Goal: Task Accomplishment & Management: Manage account settings

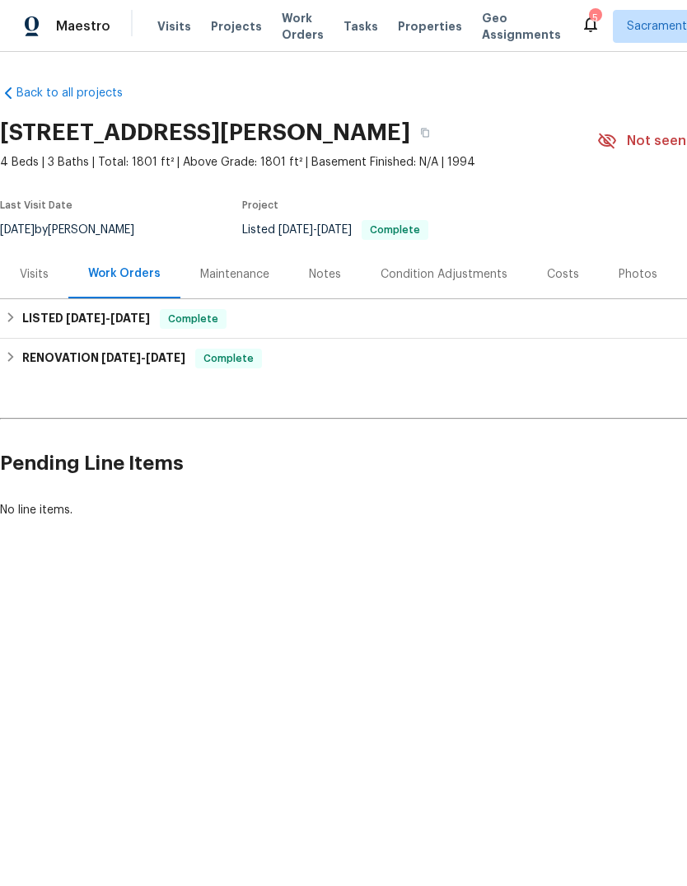
click at [581, 16] on icon at bounding box center [591, 24] width 20 height 20
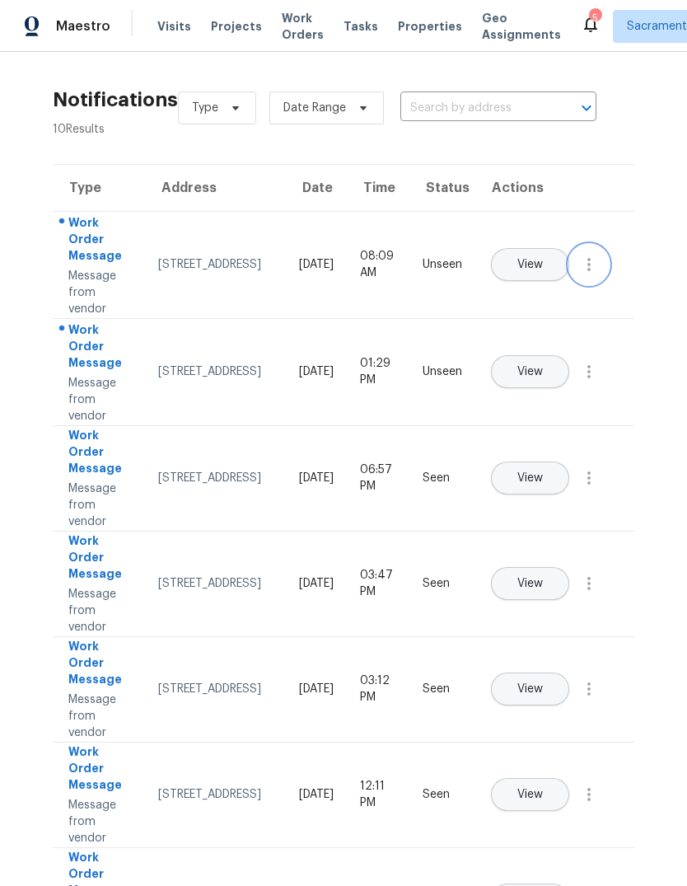
click at [590, 271] on icon "button" at bounding box center [589, 264] width 3 height 13
click at [532, 281] on div "Mark Seen" at bounding box center [495, 284] width 129 height 16
click at [581, 382] on icon "button" at bounding box center [589, 372] width 20 height 20
click at [531, 381] on link "Mark Seen" at bounding box center [495, 391] width 140 height 25
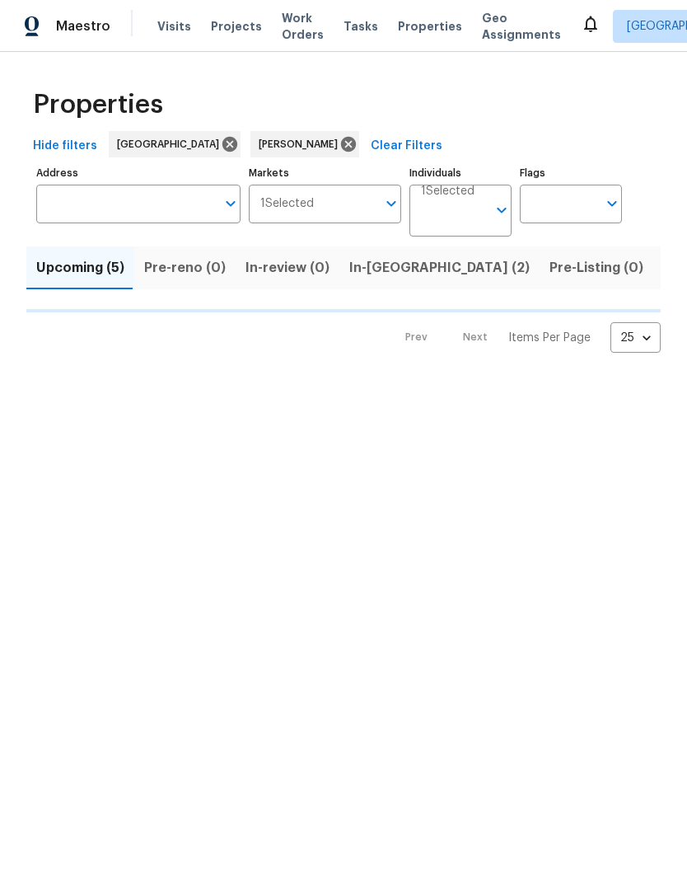
click at [663, 266] on span "Listed (15)" at bounding box center [697, 267] width 68 height 23
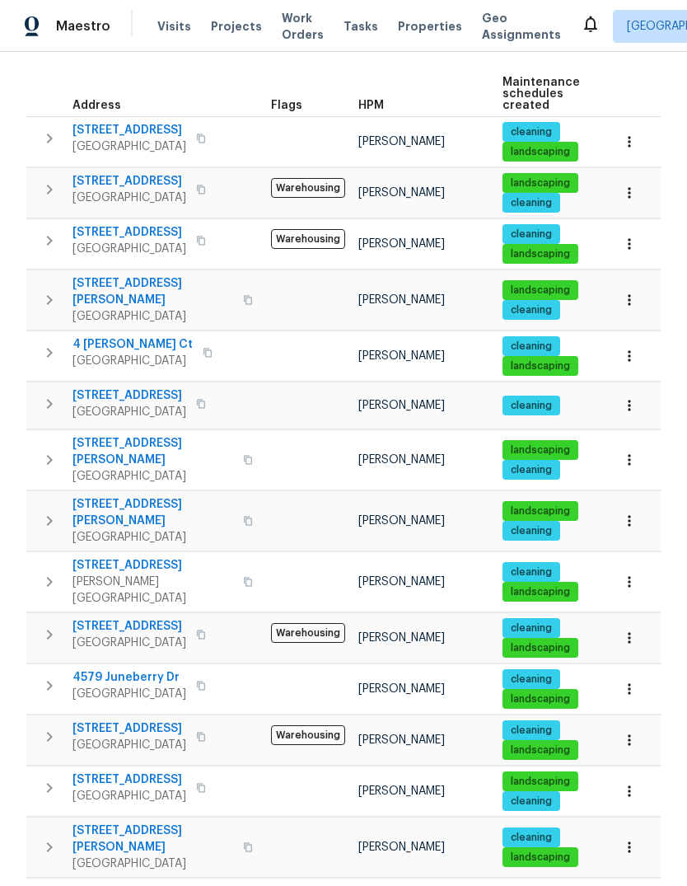
scroll to position [237, 0]
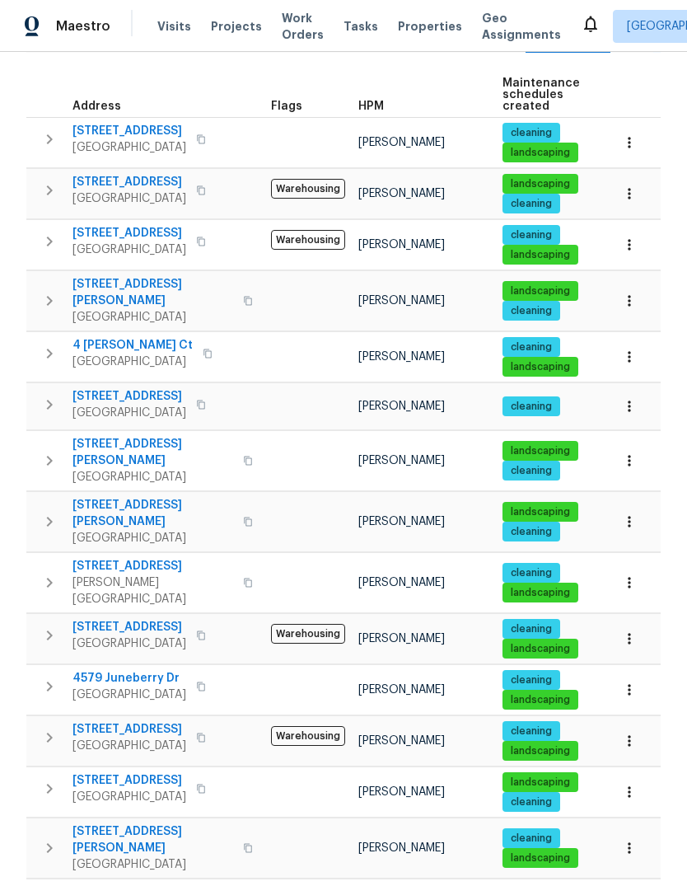
click at [47, 838] on icon "button" at bounding box center [50, 848] width 20 height 20
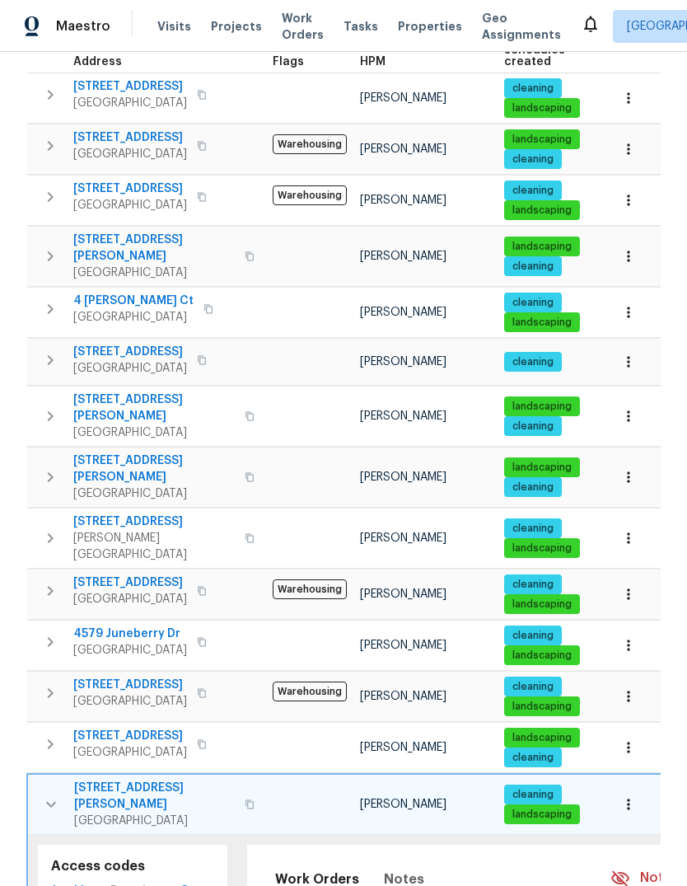
scroll to position [0, 0]
click at [106, 780] on span "10084 Schuler Ranch Rd" at bounding box center [154, 796] width 161 height 33
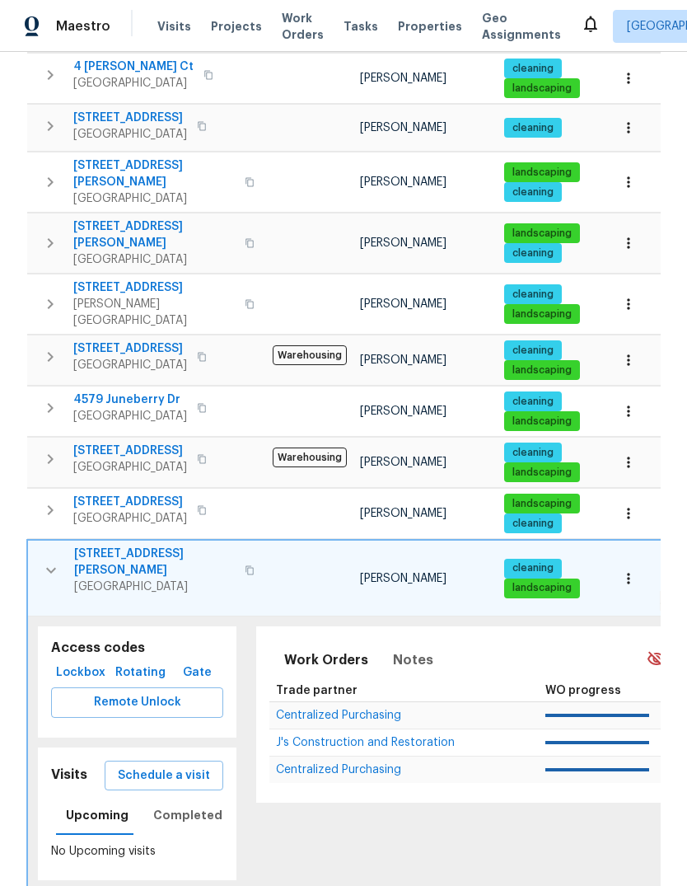
scroll to position [513, 0]
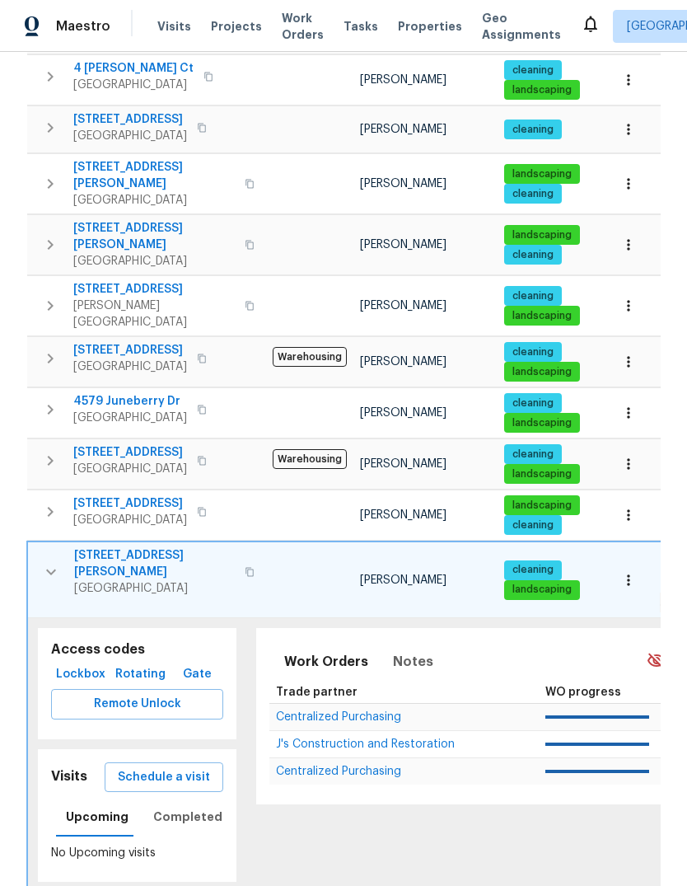
click at [37, 547] on button "button" at bounding box center [51, 571] width 33 height 49
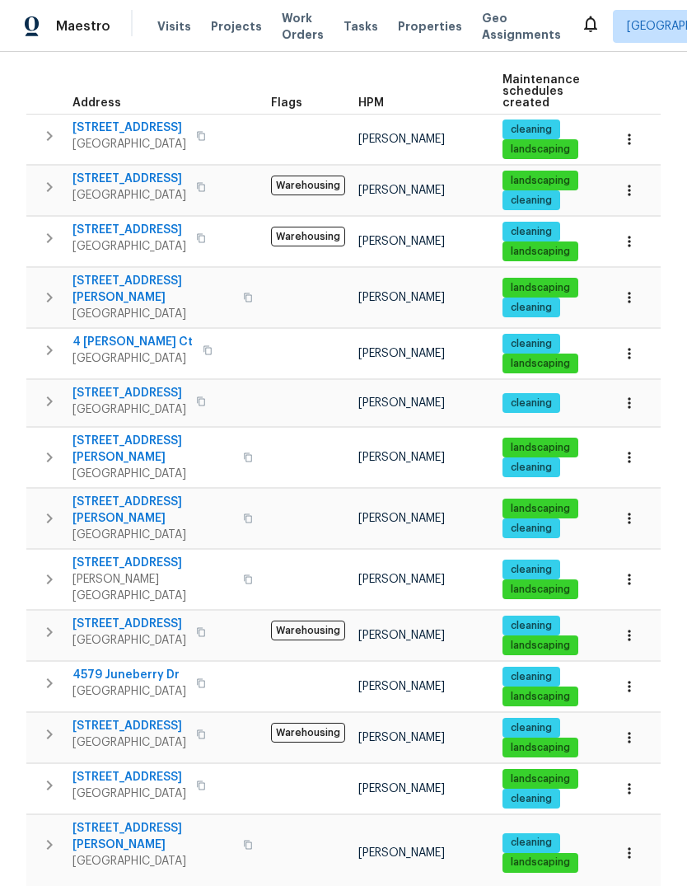
scroll to position [62, 0]
click at [52, 509] on icon "button" at bounding box center [50, 519] width 20 height 20
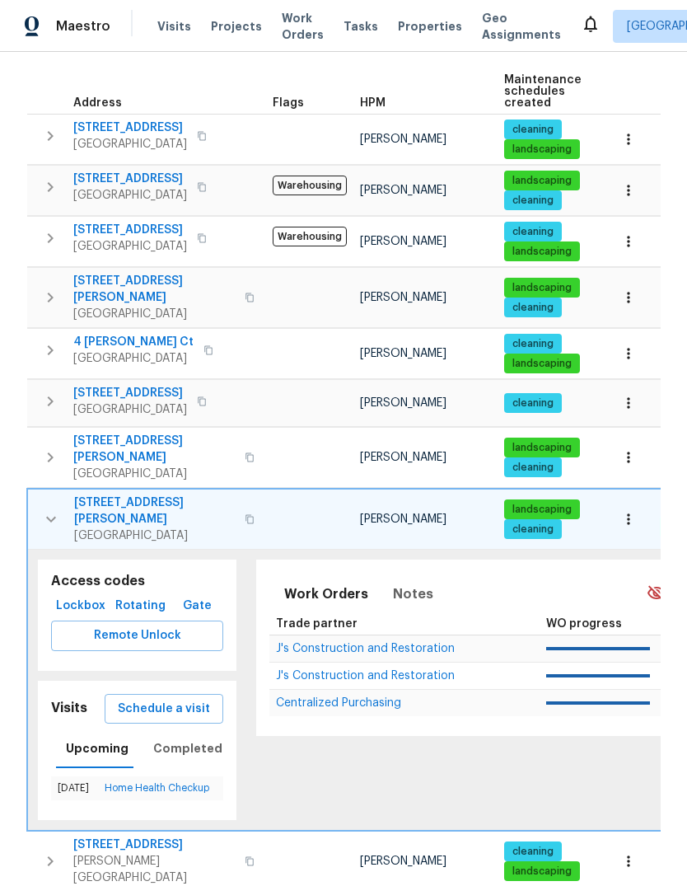
click at [104, 527] on span "Galt, CA 95632" at bounding box center [154, 535] width 161 height 16
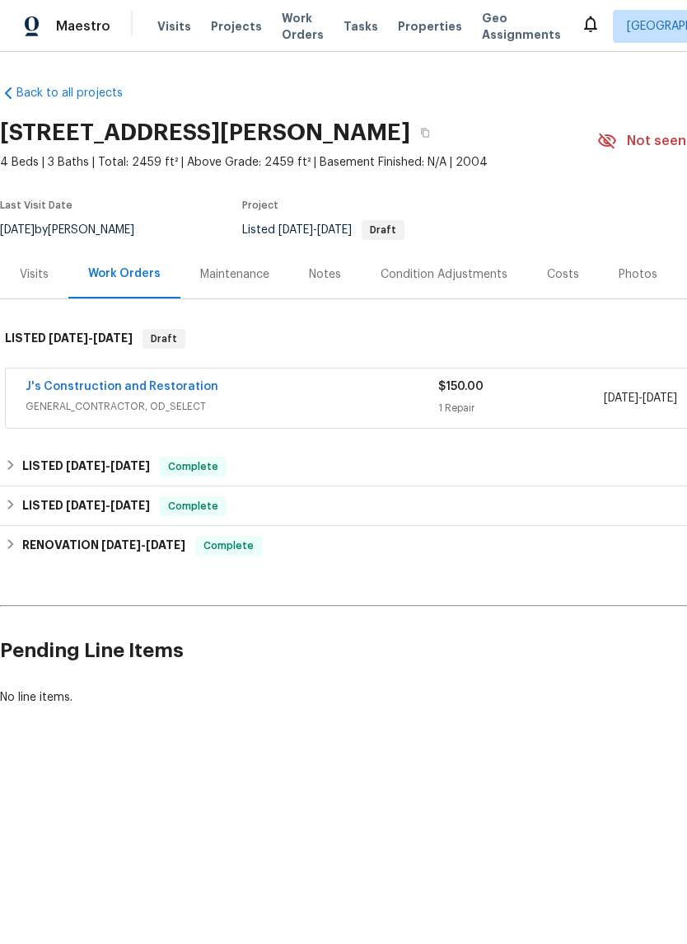
click at [64, 391] on link "J's Construction and Restoration" at bounding box center [122, 387] width 193 height 12
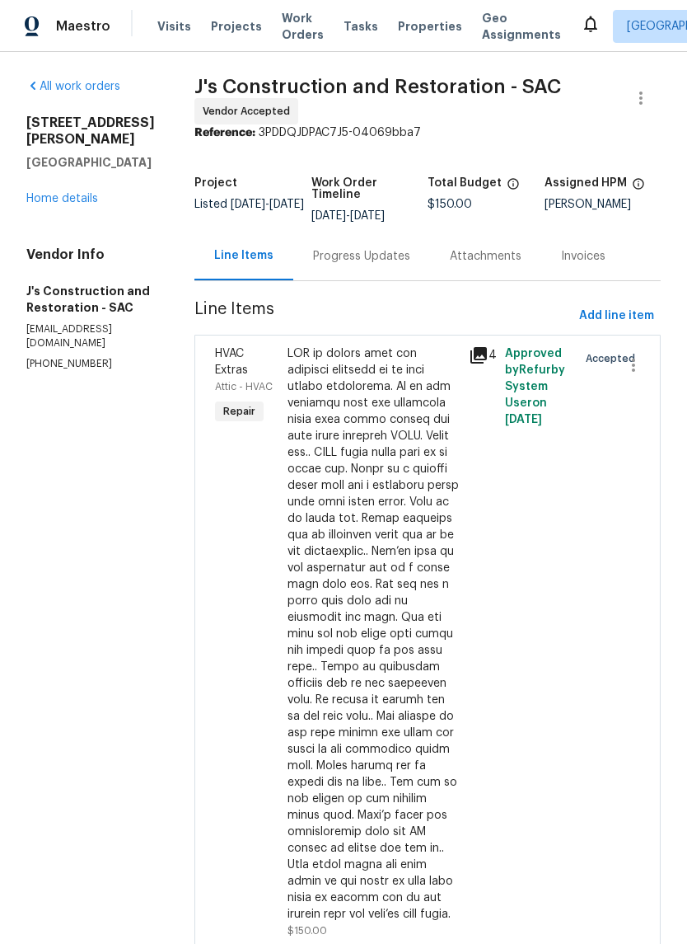
click at [396, 265] on div "Progress Updates" at bounding box center [361, 256] width 97 height 16
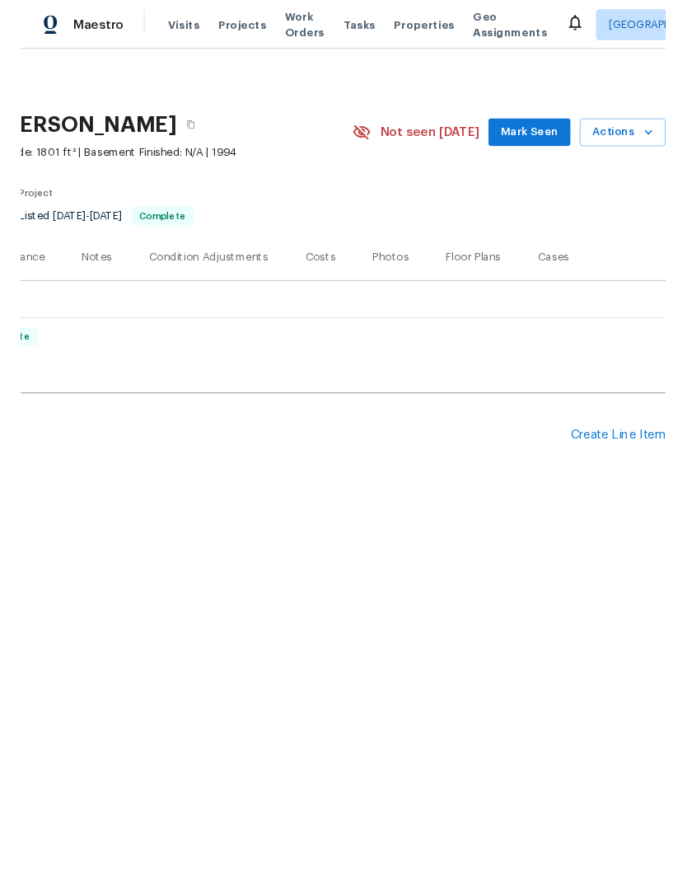
scroll to position [0, 244]
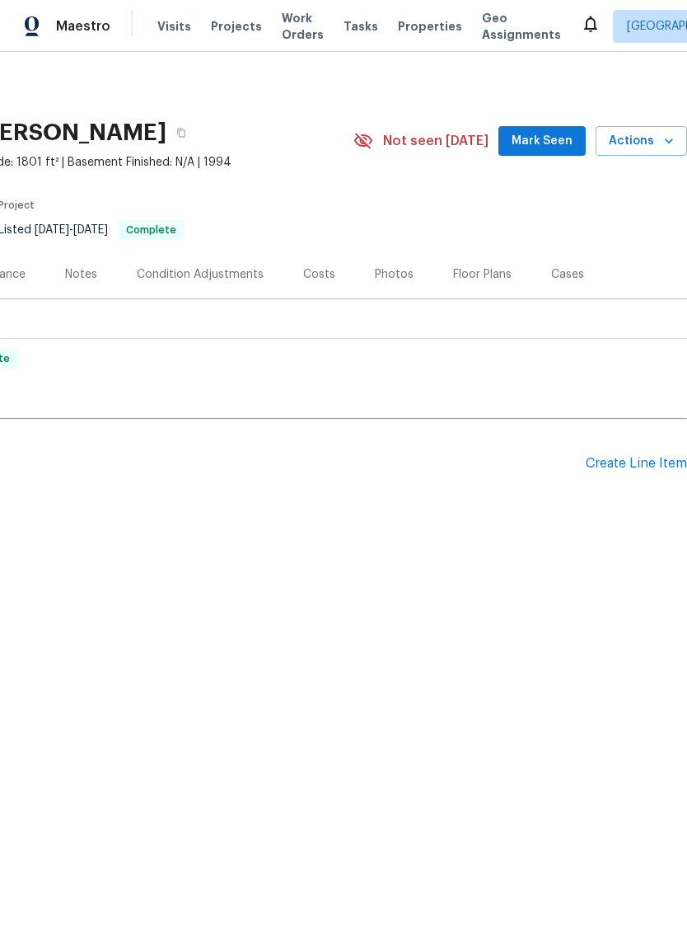
click at [630, 480] on div "Pending Line Items Create Line Item" at bounding box center [221, 463] width 931 height 77
click at [624, 464] on div "Create Line Item" at bounding box center [636, 464] width 101 height 16
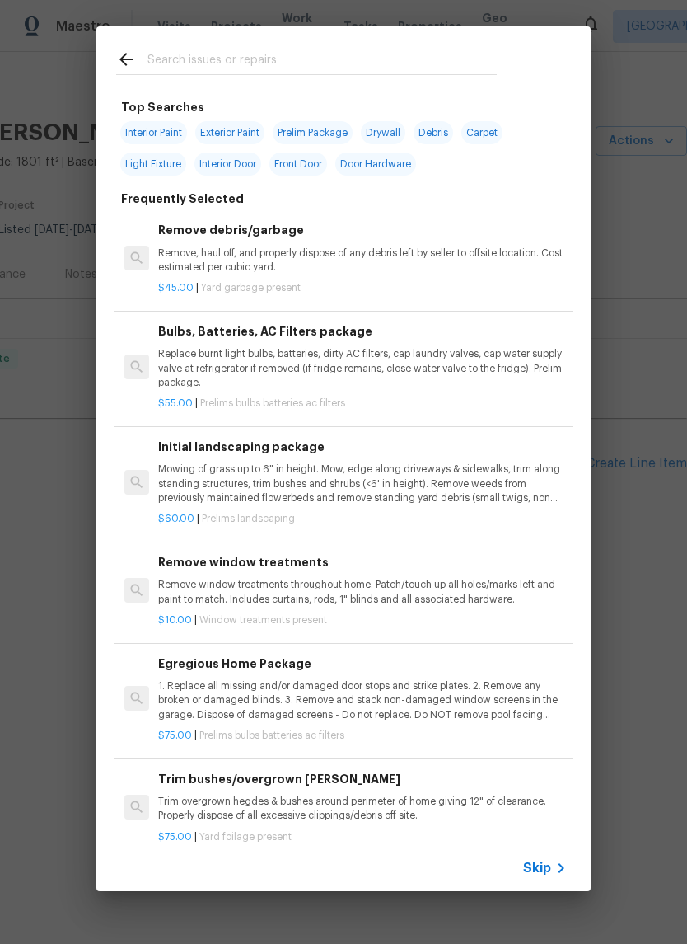
click at [207, 55] on input "text" at bounding box center [322, 61] width 349 height 25
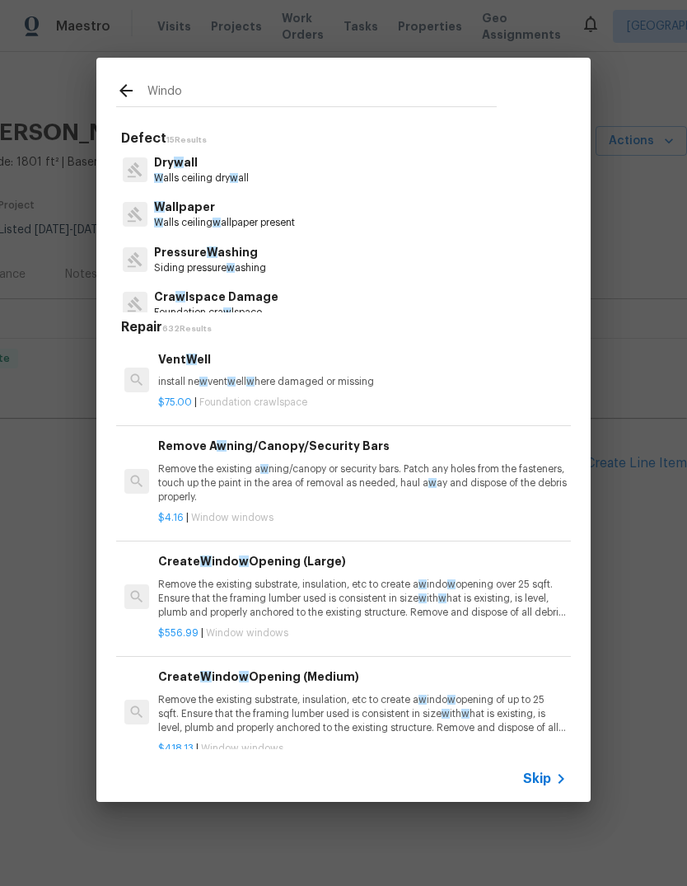
type input "Window"
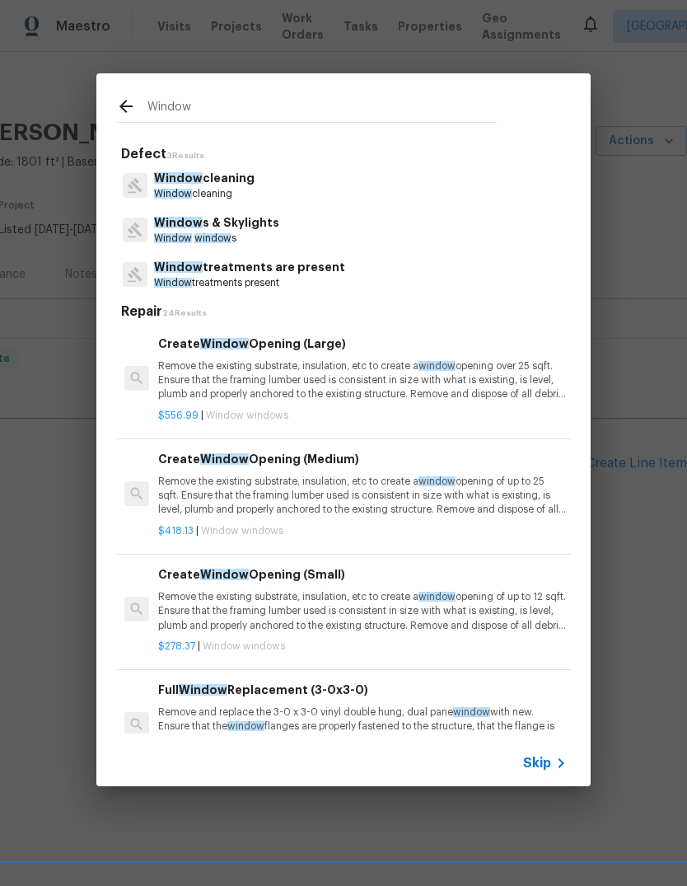
click at [266, 227] on p "Window s & Skylights" at bounding box center [216, 222] width 125 height 17
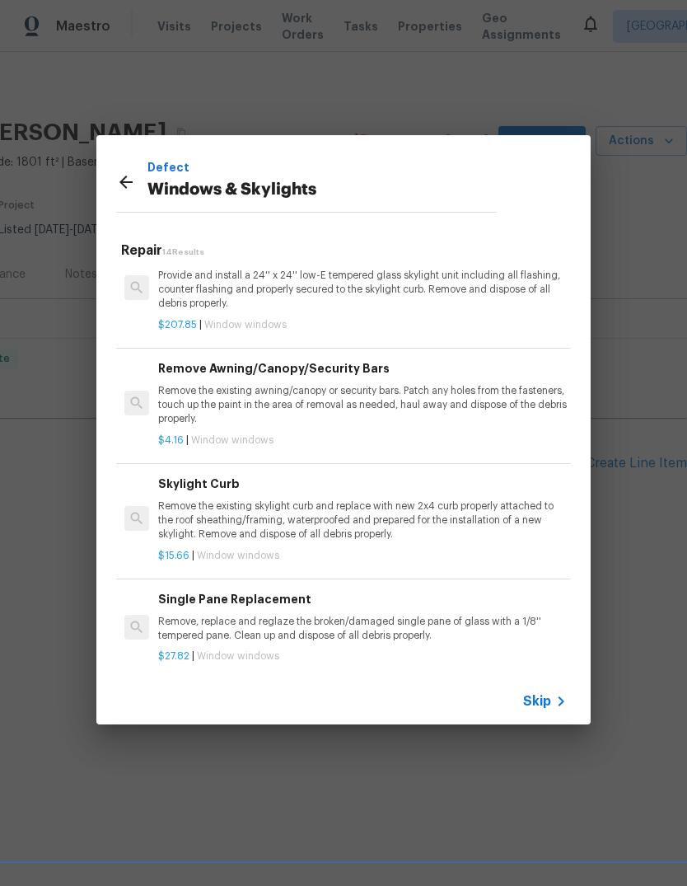
scroll to position [717, 0]
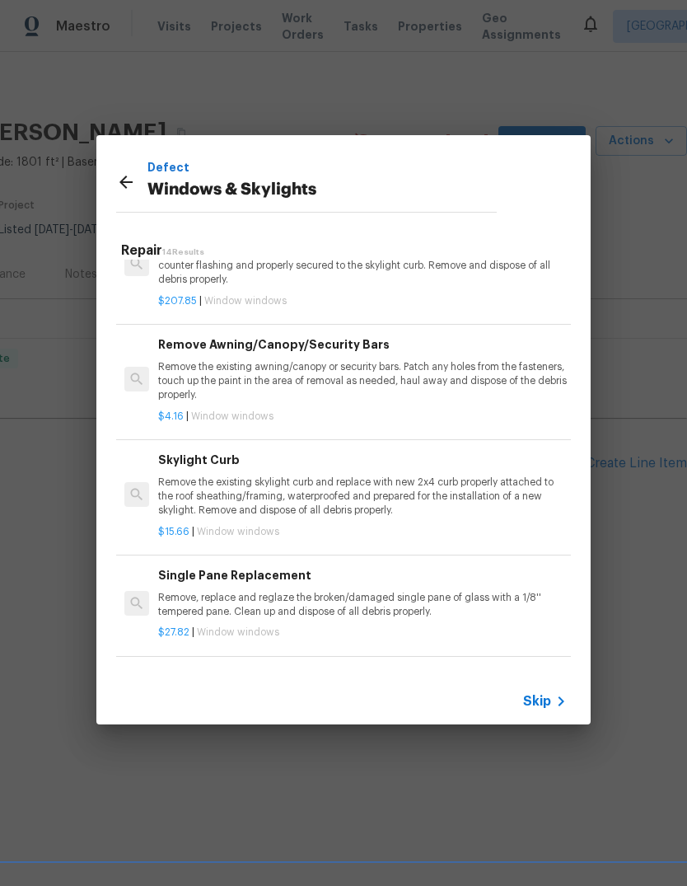
click at [560, 502] on div "Skylight Curb Remove the existing skylight curb and replace with new 2x4 curb p…" at bounding box center [344, 495] width 460 height 120
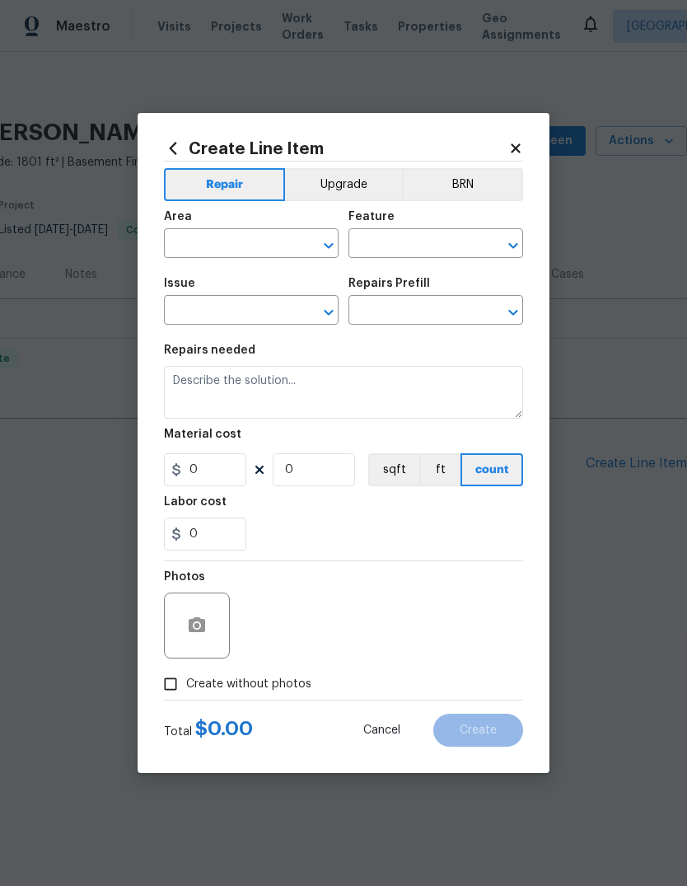
type input "Windows & Skylights"
type input "Skylight Curb $15.66"
type textarea "Remove the existing skylight curb and replace with new 2x4 curb properly attach…"
type input "15.66"
type input "1"
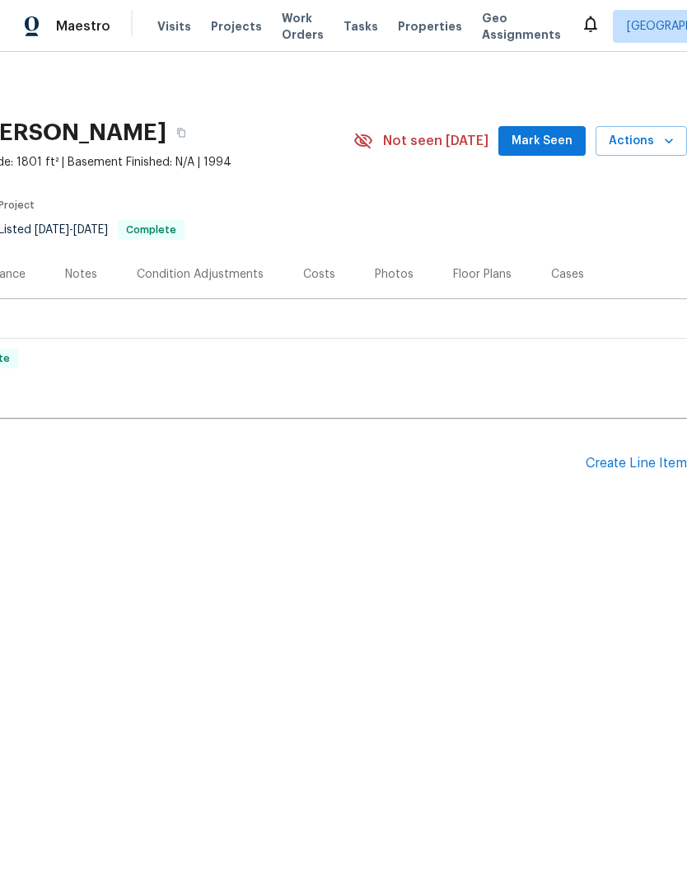
click at [629, 463] on div "Create Line Item" at bounding box center [636, 464] width 101 height 16
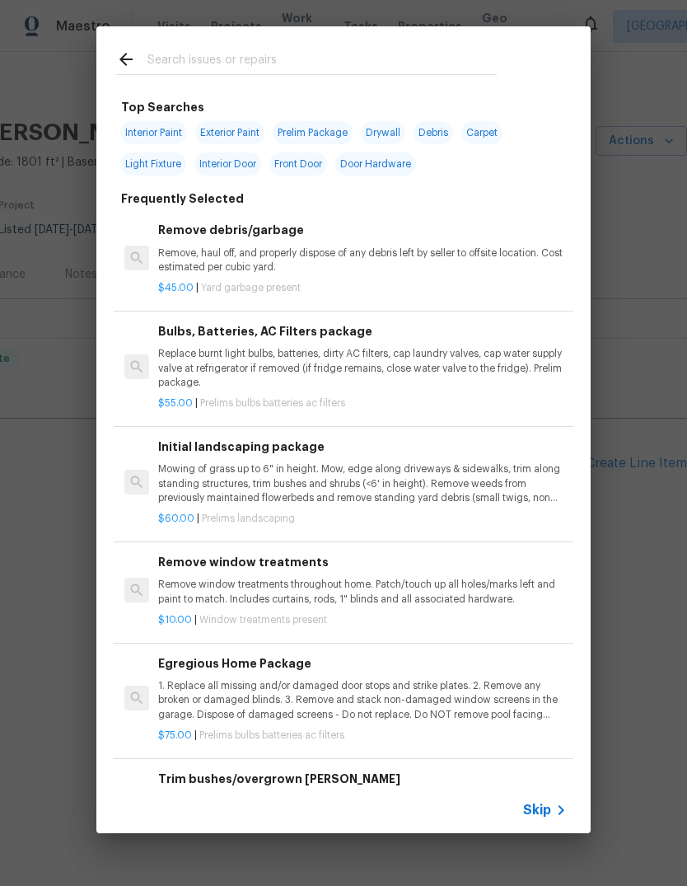
click at [246, 63] on input "text" at bounding box center [322, 61] width 349 height 25
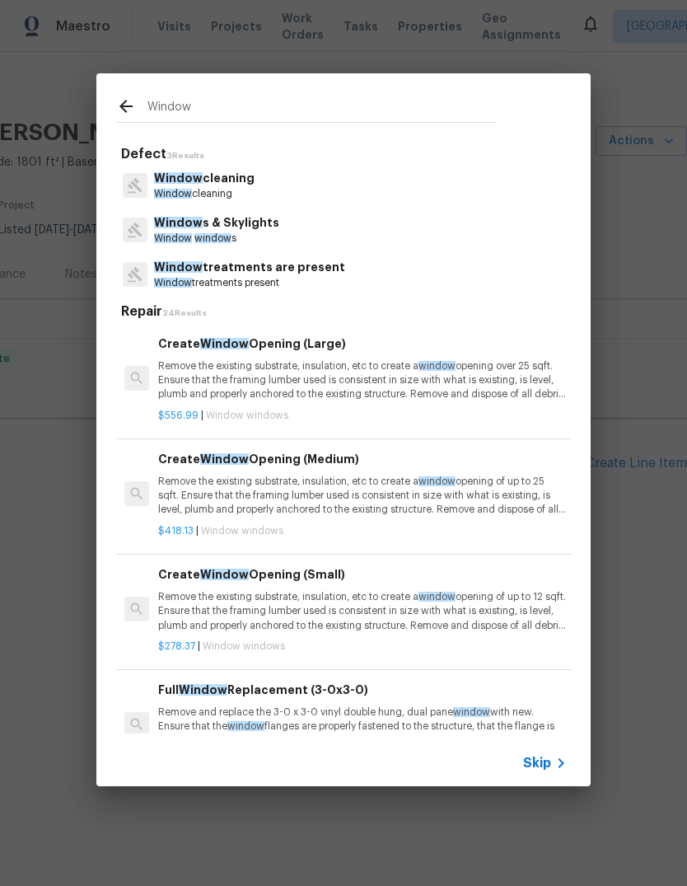
type input "Window"
click at [288, 235] on div "Window s & Skylights Window window s" at bounding box center [343, 230] width 455 height 45
click at [279, 227] on div "Window s & Skylights Window window s" at bounding box center [343, 230] width 455 height 45
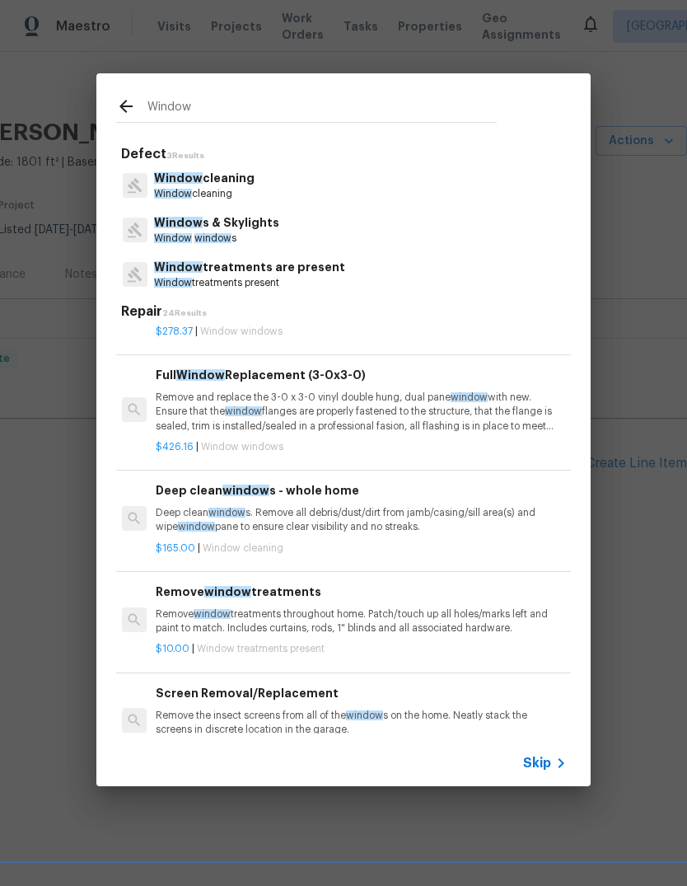
scroll to position [313, 2]
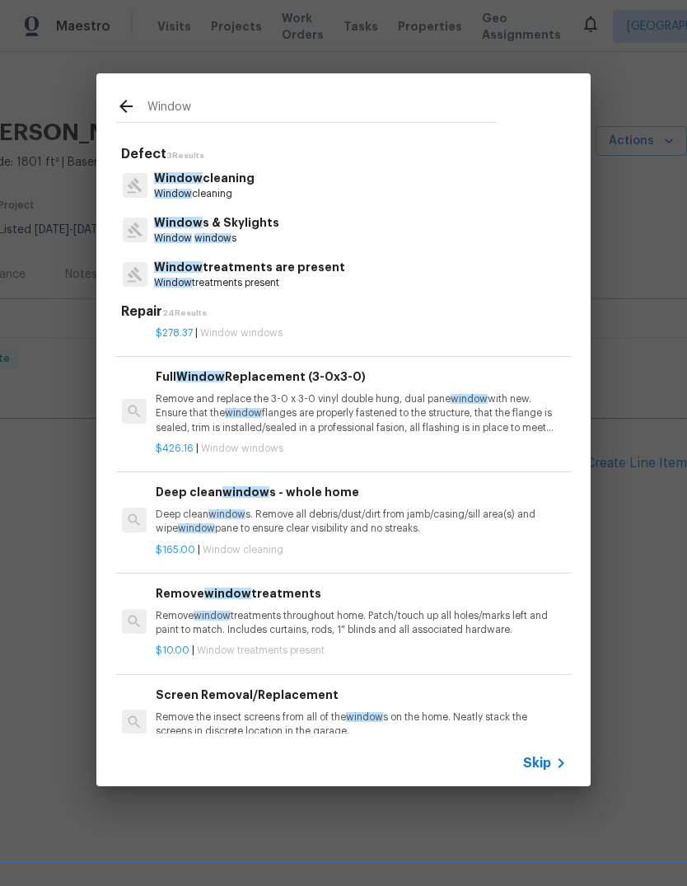
click at [458, 418] on p "Remove and replace the 3-0 x 3-0 vinyl double hung, dual pane window with new. …" at bounding box center [360, 413] width 409 height 42
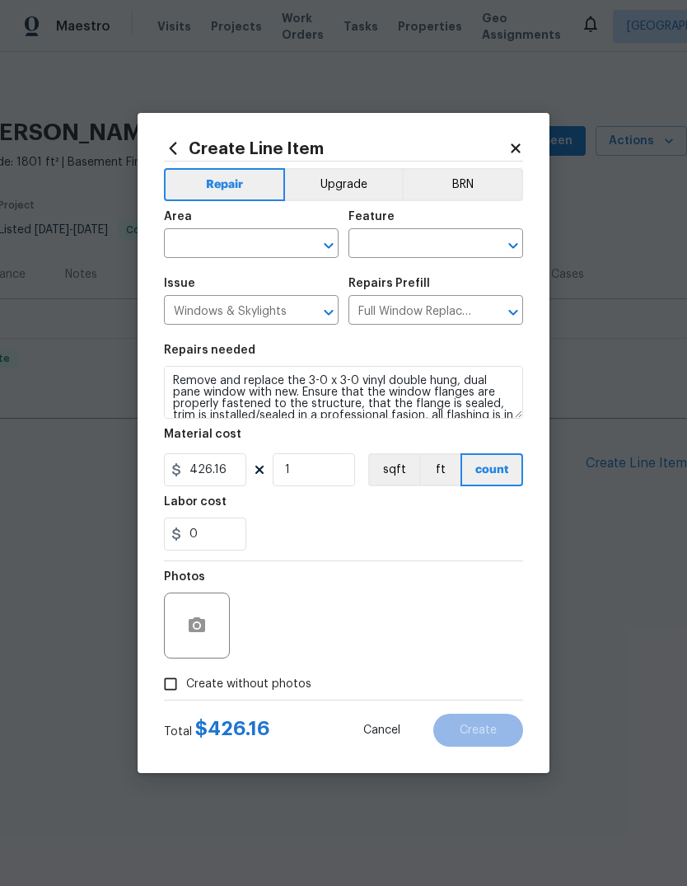
click at [259, 253] on input "text" at bounding box center [228, 245] width 129 height 26
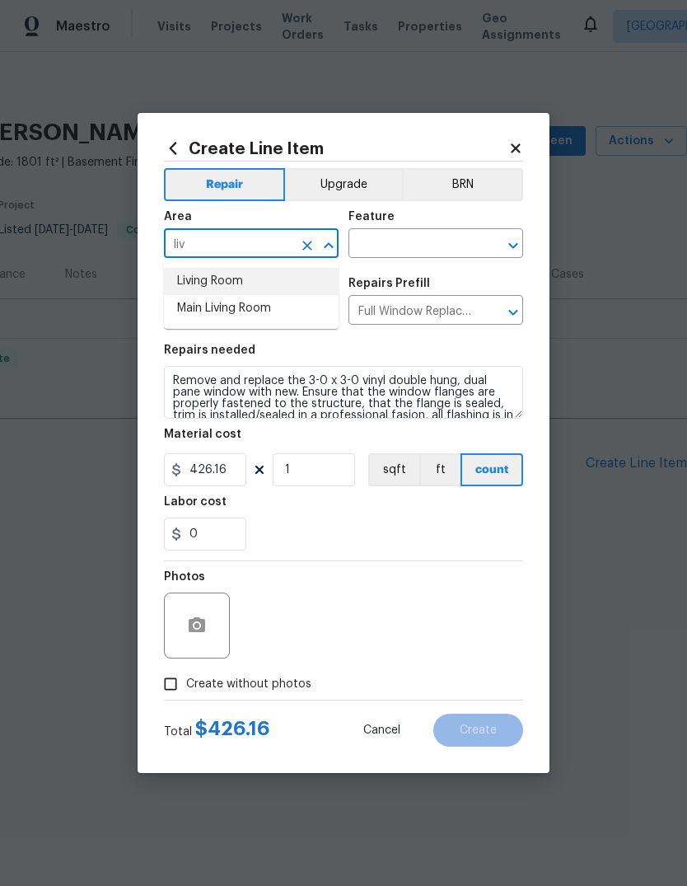
click at [249, 284] on li "Living Room" at bounding box center [251, 281] width 175 height 27
type input "Living Room"
click at [248, 284] on div "Issue" at bounding box center [251, 288] width 175 height 21
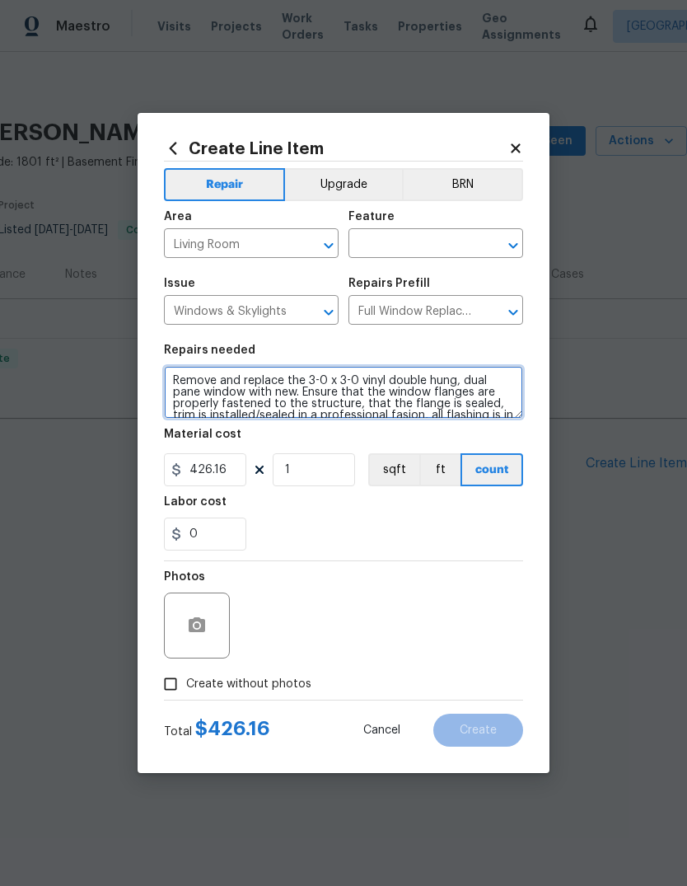
click at [435, 368] on textarea "Remove and replace the 3-0 x 3-0 vinyl double hung, dual pane window with new. …" at bounding box center [343, 392] width 359 height 53
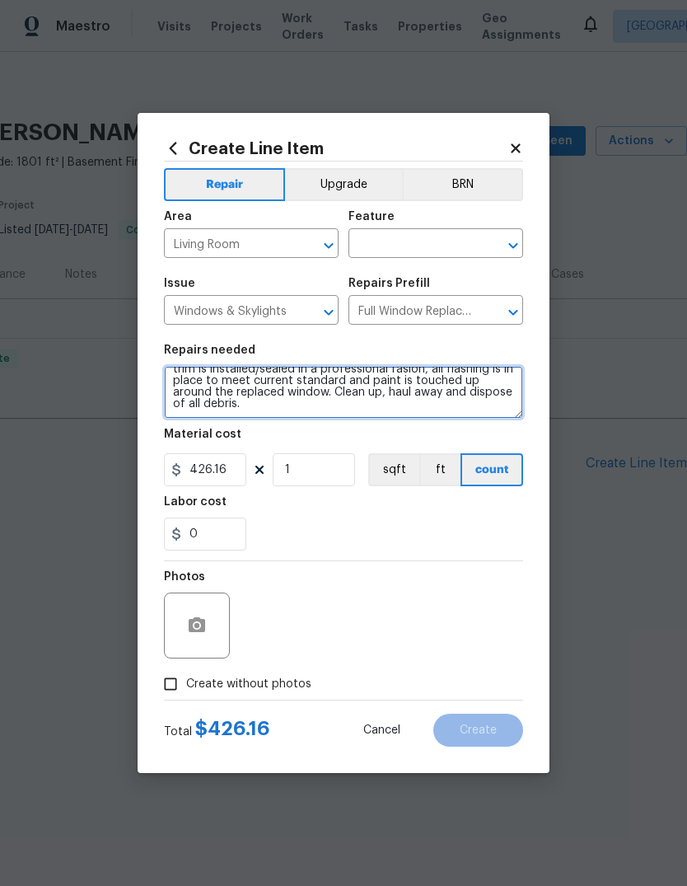
scroll to position [46, 0]
click at [235, 409] on textarea "Remove and replace the 3-0 x 3-0 vinyl double hung, dual pane window with new. …" at bounding box center [343, 392] width 359 height 53
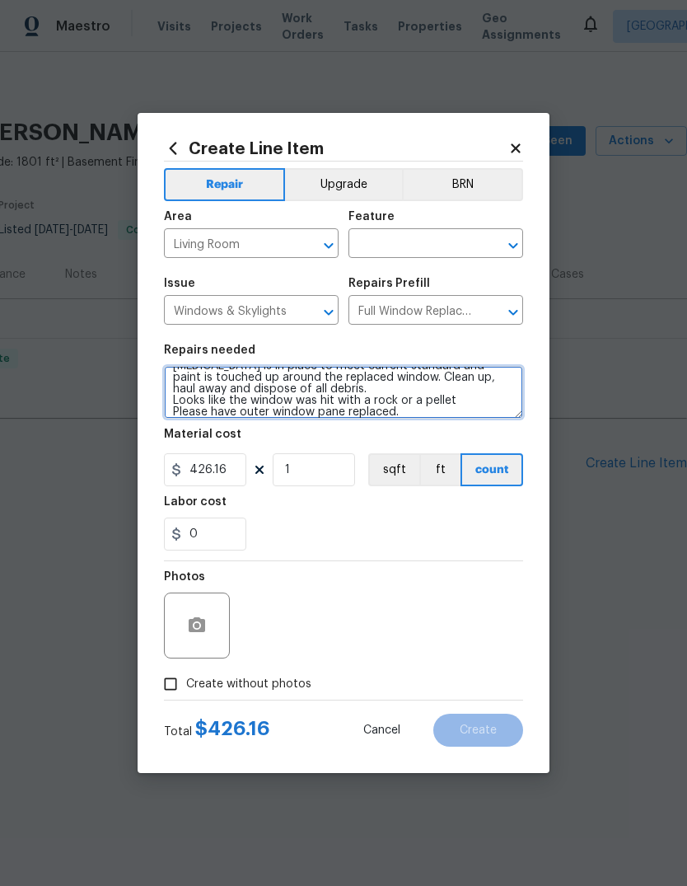
scroll to position [61, 0]
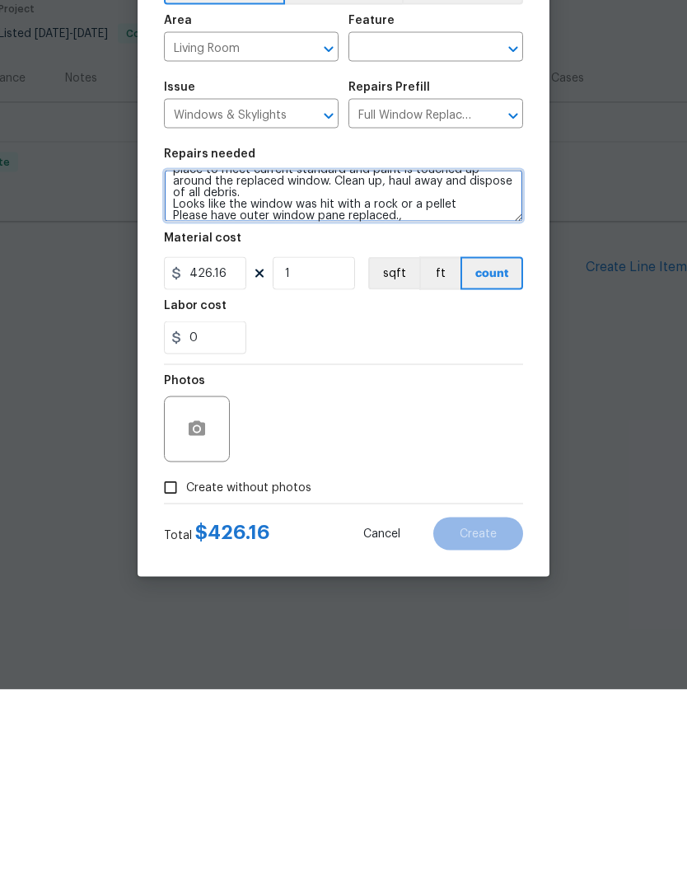
type textarea "Remove and replace the 3-0 x 3-0 vinyl double hung, dual pane window with new. …"
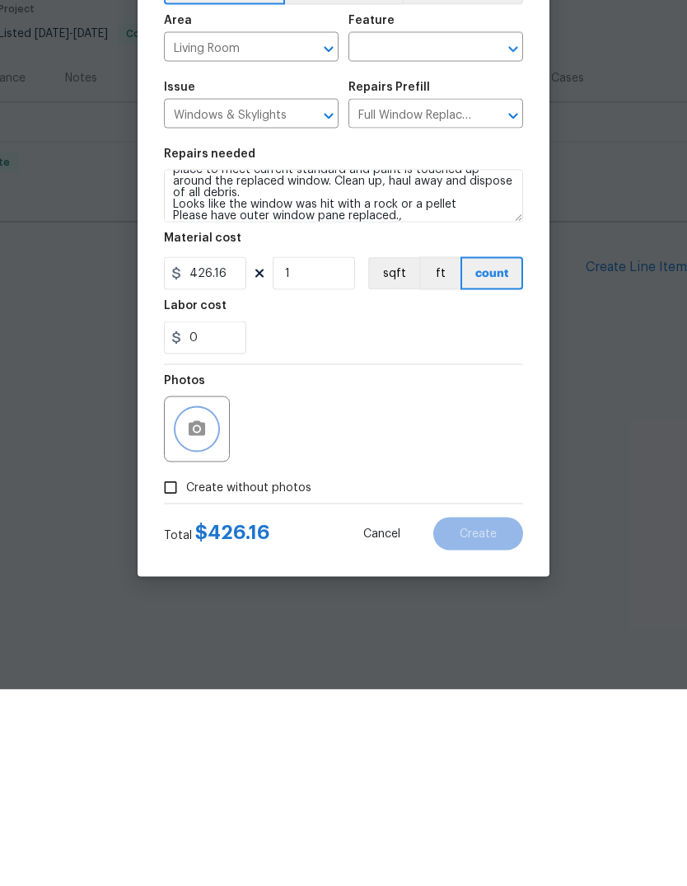
click at [213, 606] on button "button" at bounding box center [197, 626] width 40 height 40
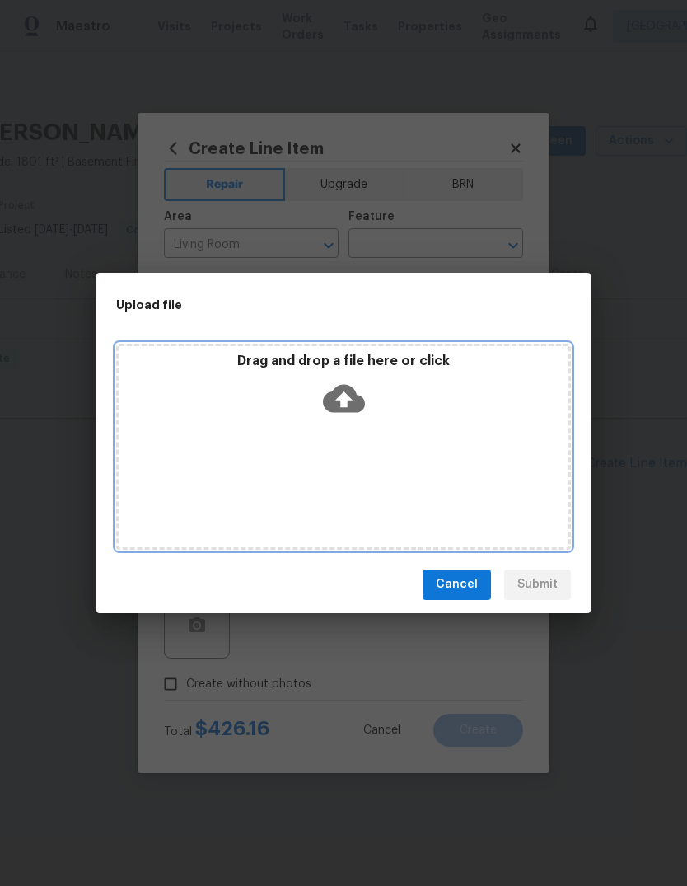
click at [346, 402] on icon at bounding box center [344, 398] width 42 height 42
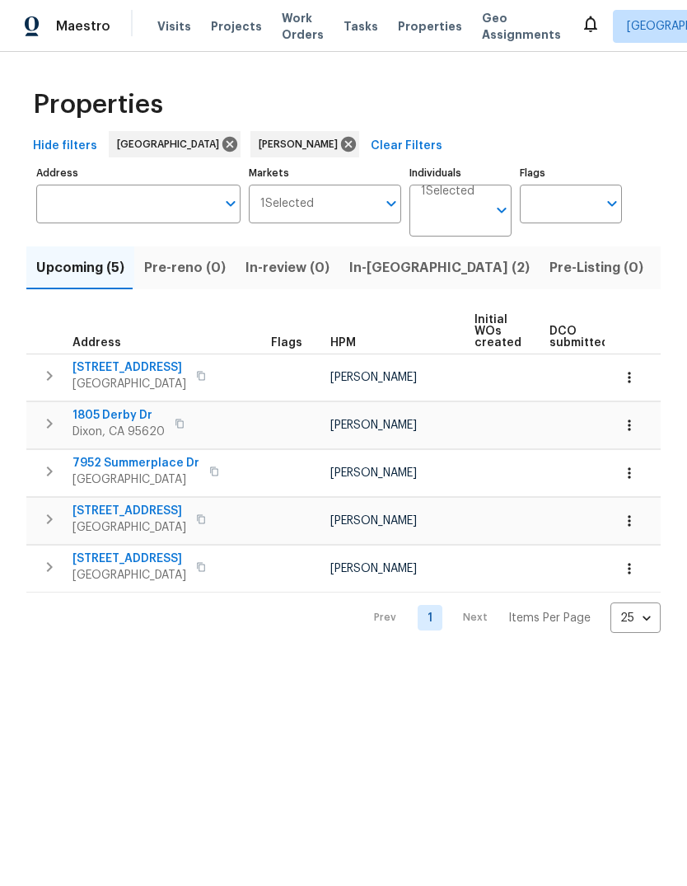
click at [663, 273] on span "Listed (15)" at bounding box center [697, 267] width 68 height 23
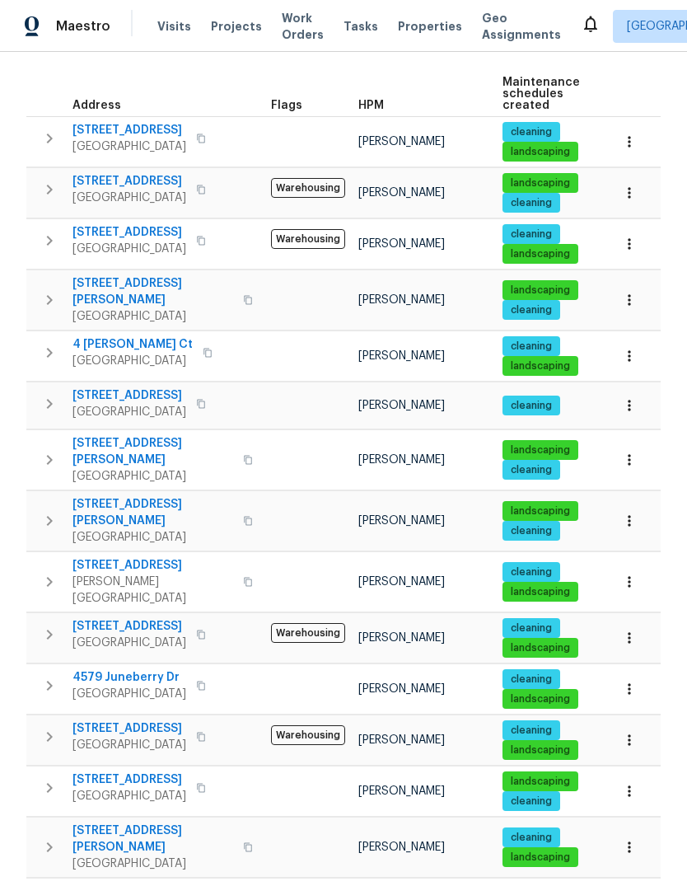
scroll to position [237, 0]
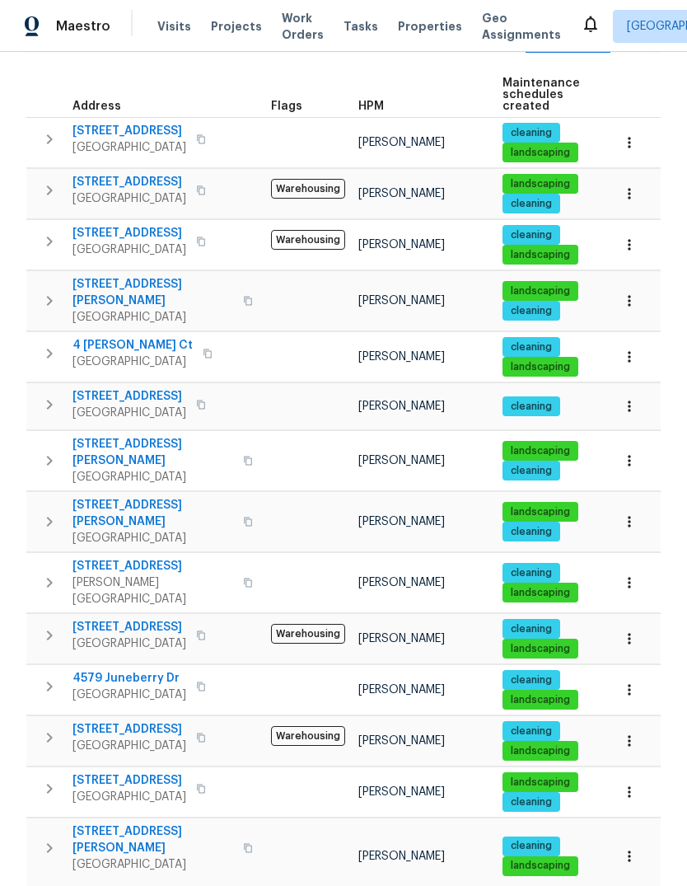
click at [62, 497] on button "button" at bounding box center [49, 521] width 33 height 49
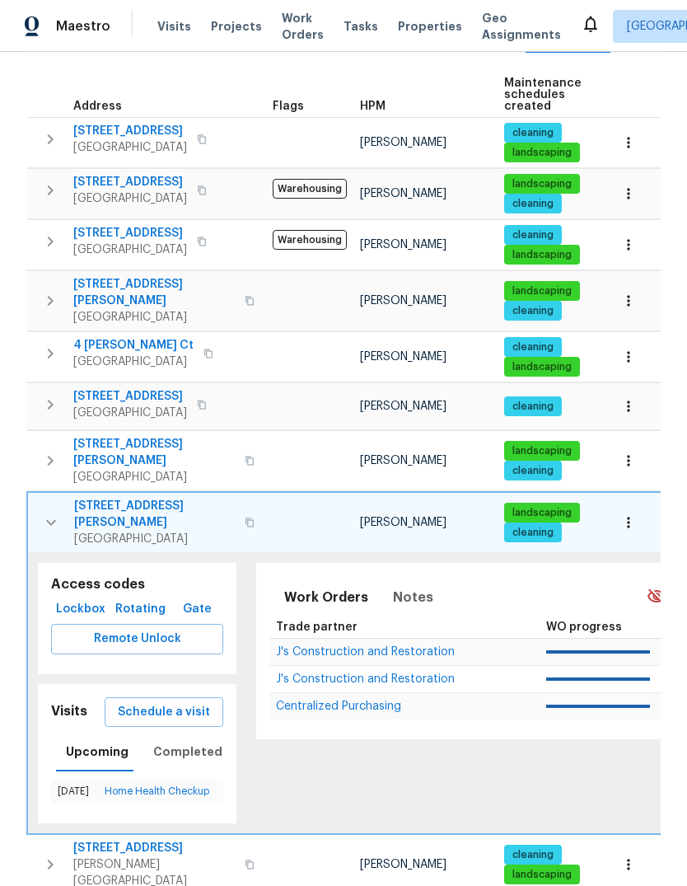
click at [47, 511] on button "button" at bounding box center [51, 522] width 33 height 49
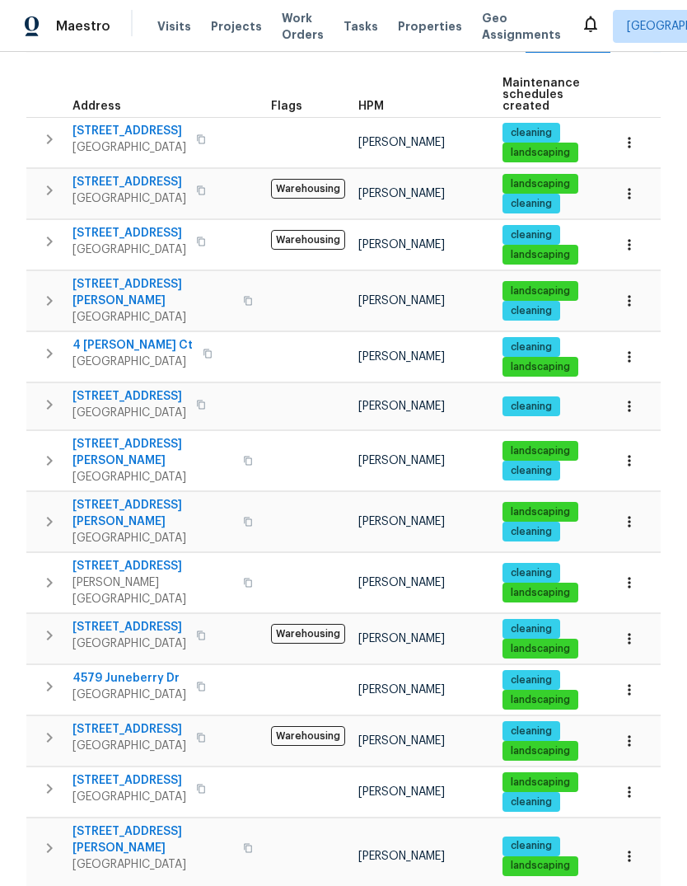
click at [99, 497] on span "[STREET_ADDRESS][PERSON_NAME]" at bounding box center [153, 513] width 161 height 33
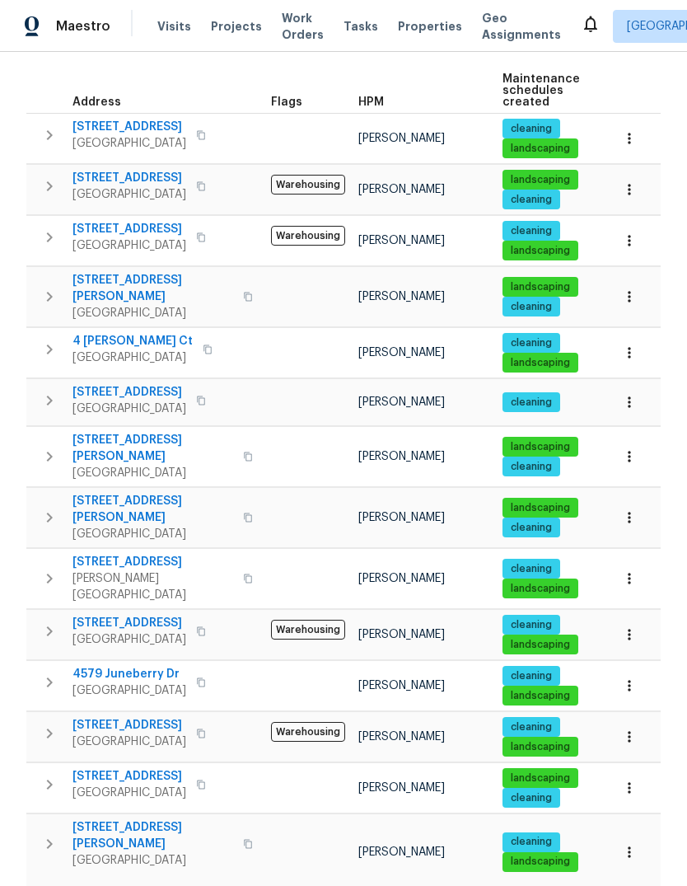
scroll to position [240, 0]
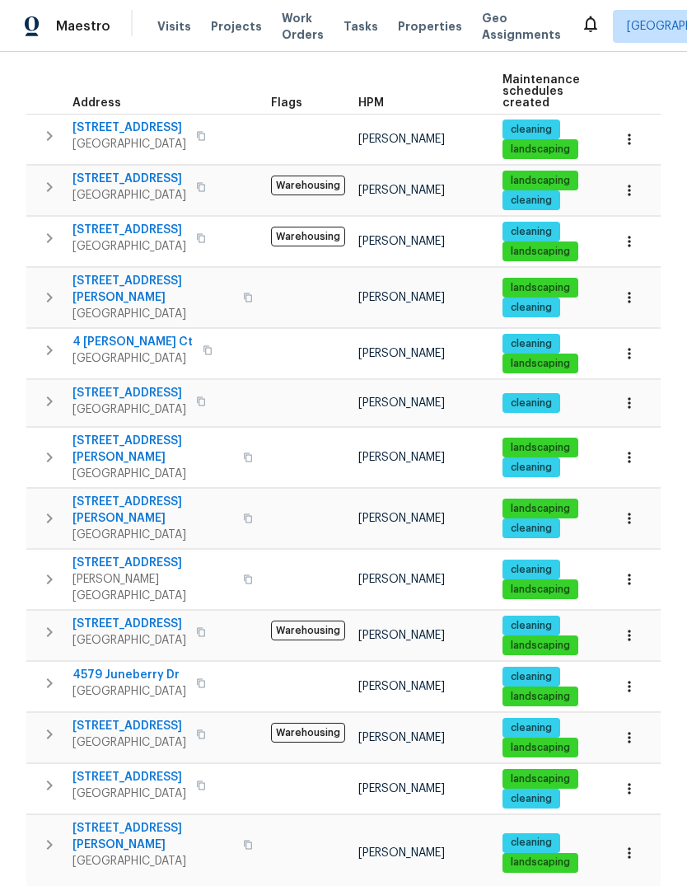
click at [103, 853] on span "[GEOGRAPHIC_DATA]" at bounding box center [153, 861] width 161 height 16
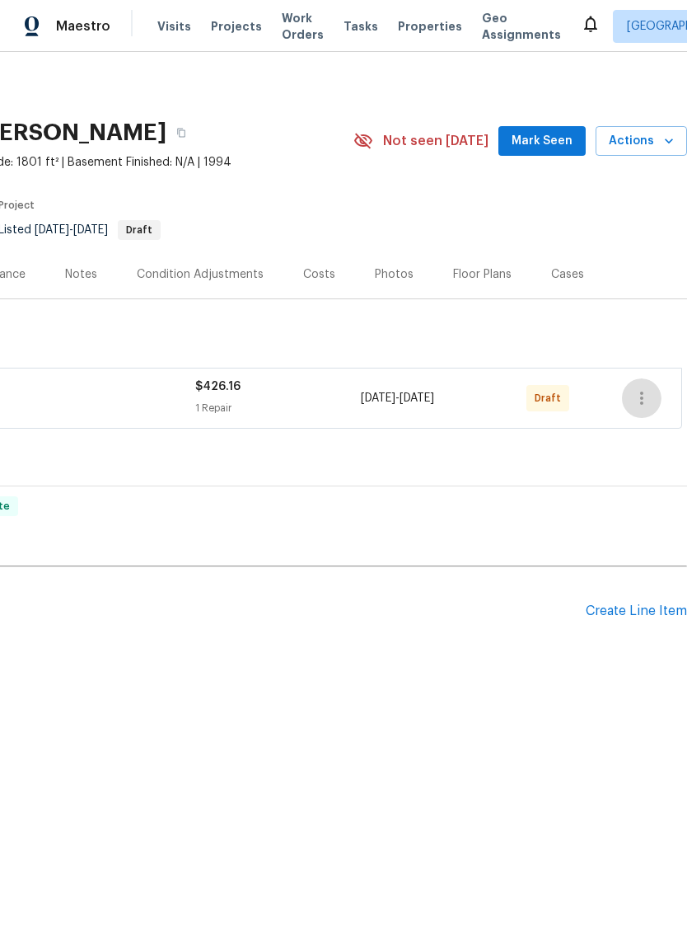
scroll to position [0, 244]
click at [640, 399] on icon "button" at bounding box center [642, 398] width 20 height 20
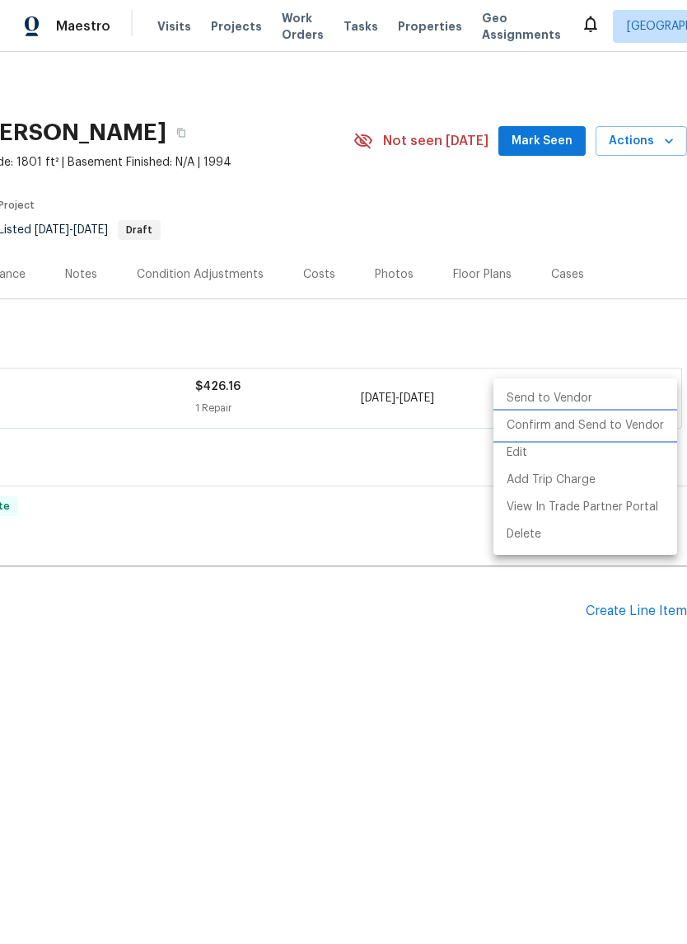
click at [589, 423] on li "Confirm and Send to Vendor" at bounding box center [586, 425] width 184 height 27
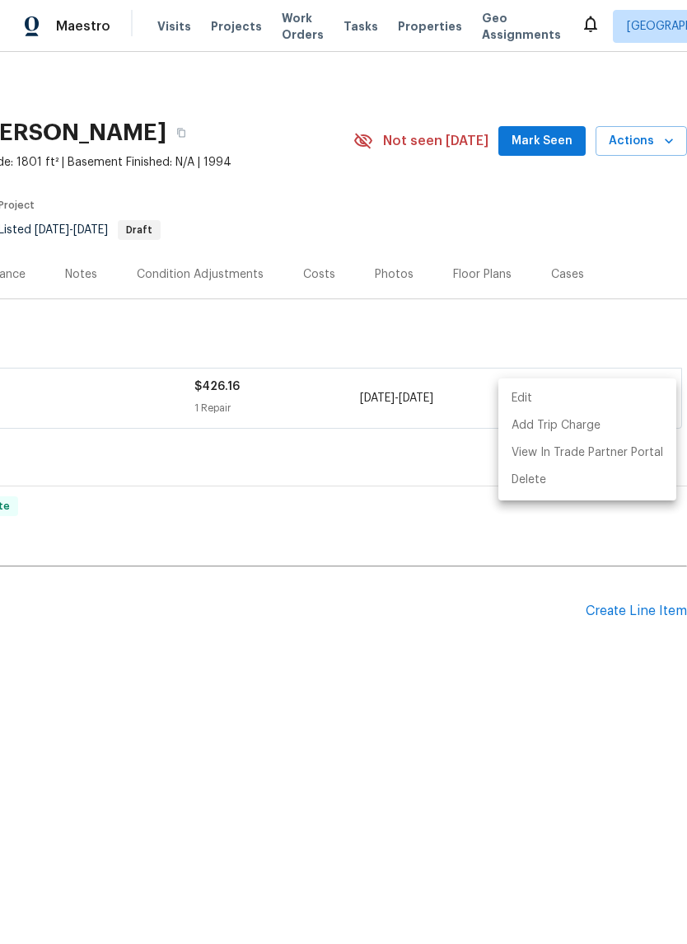
click at [485, 674] on div at bounding box center [343, 472] width 687 height 944
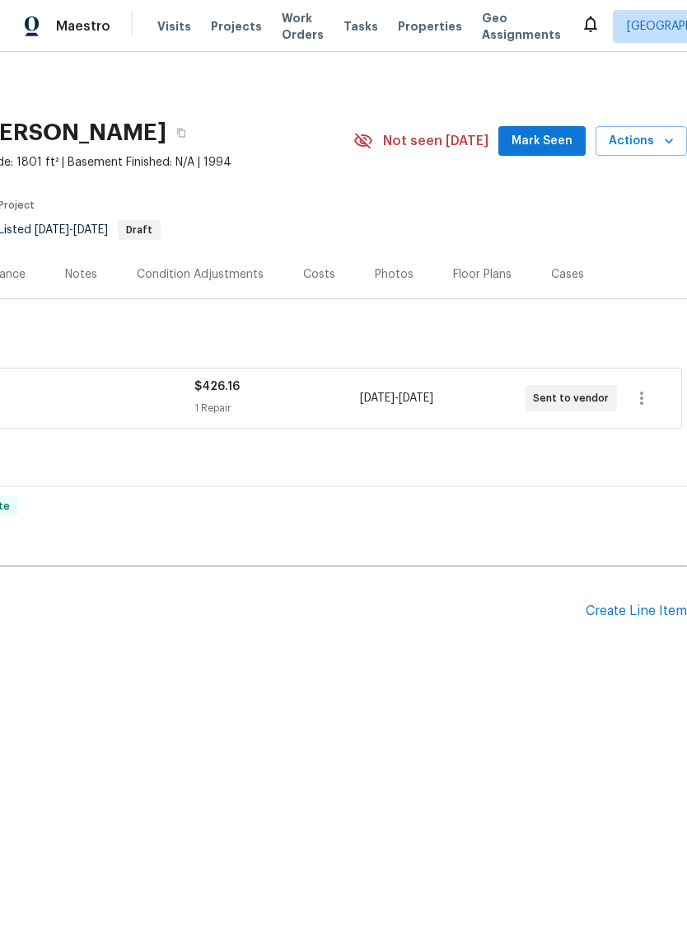
click at [548, 142] on span "Mark Seen" at bounding box center [542, 141] width 61 height 21
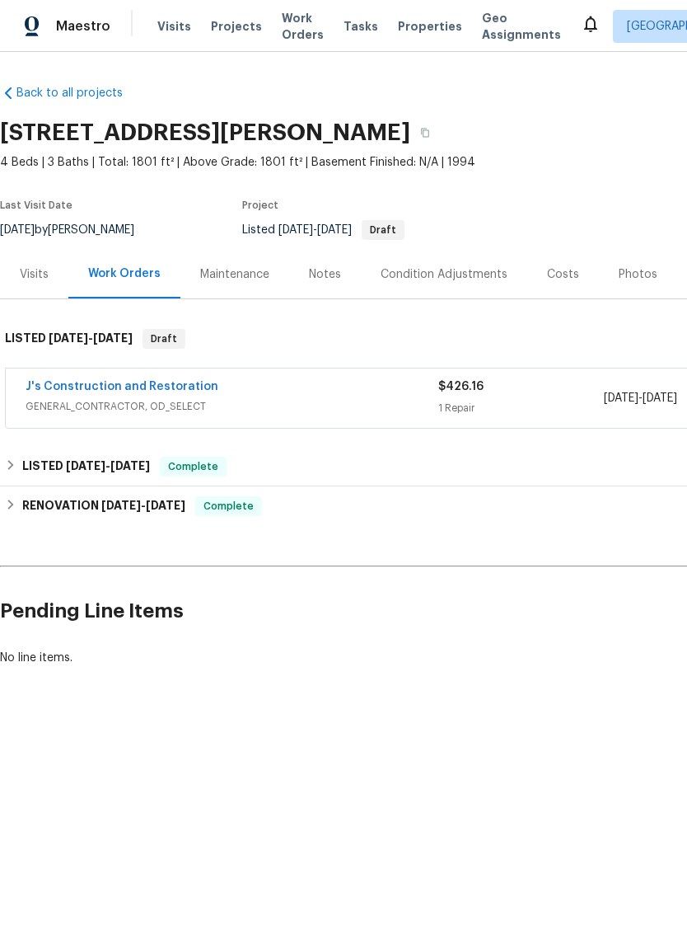
scroll to position [0, 0]
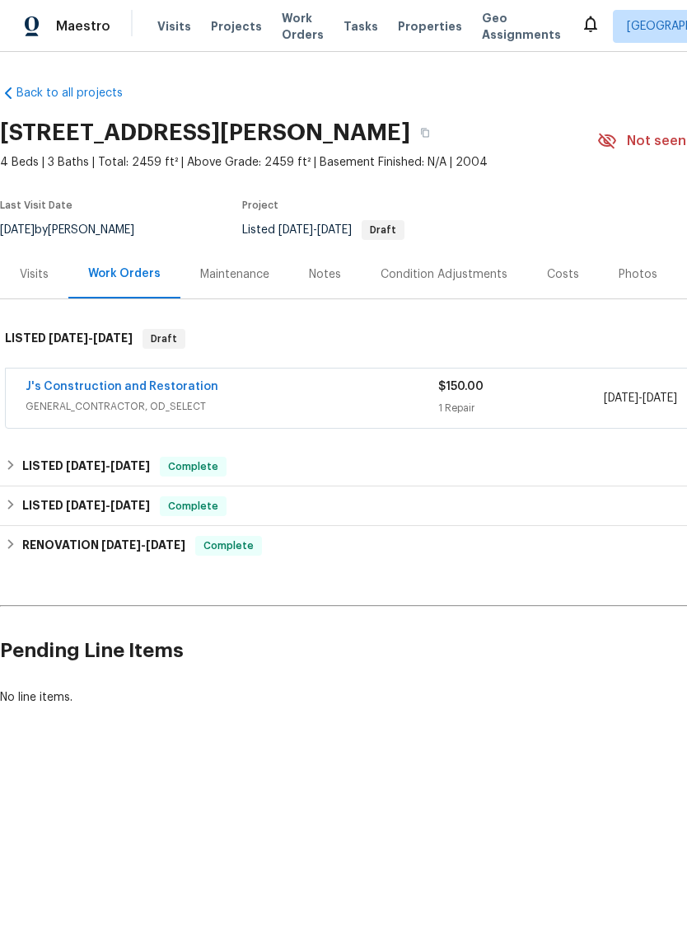
click at [113, 389] on link "J's Construction and Restoration" at bounding box center [122, 387] width 193 height 12
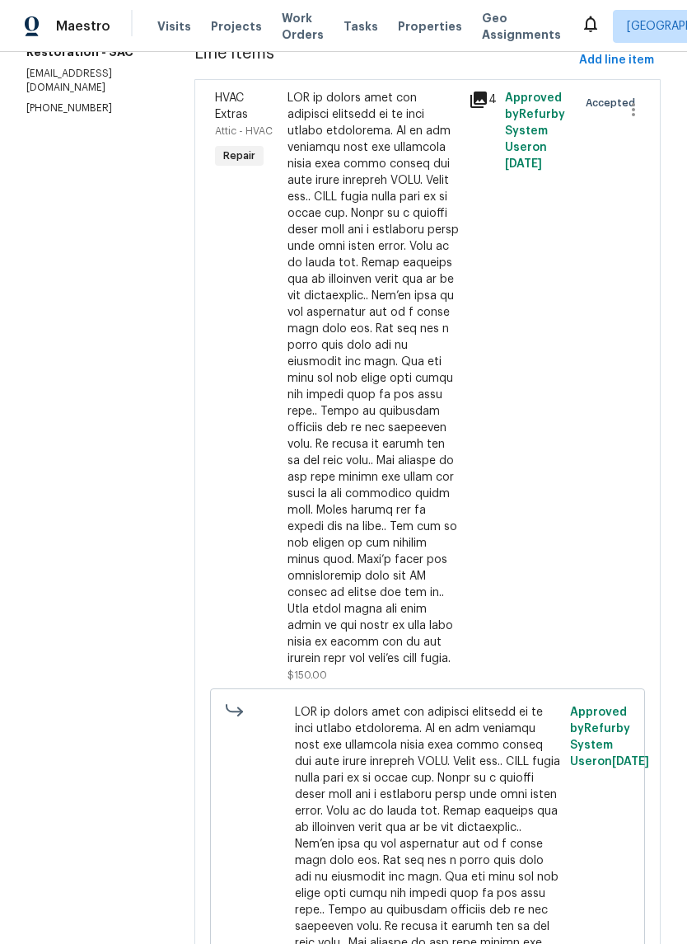
scroll to position [237, 0]
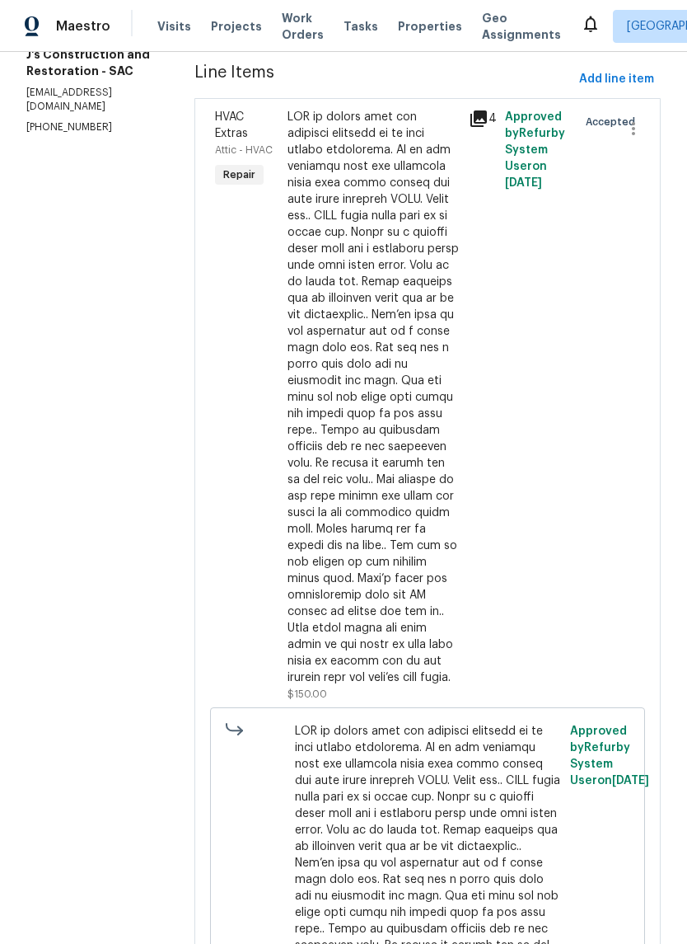
click at [487, 127] on icon at bounding box center [479, 118] width 16 height 16
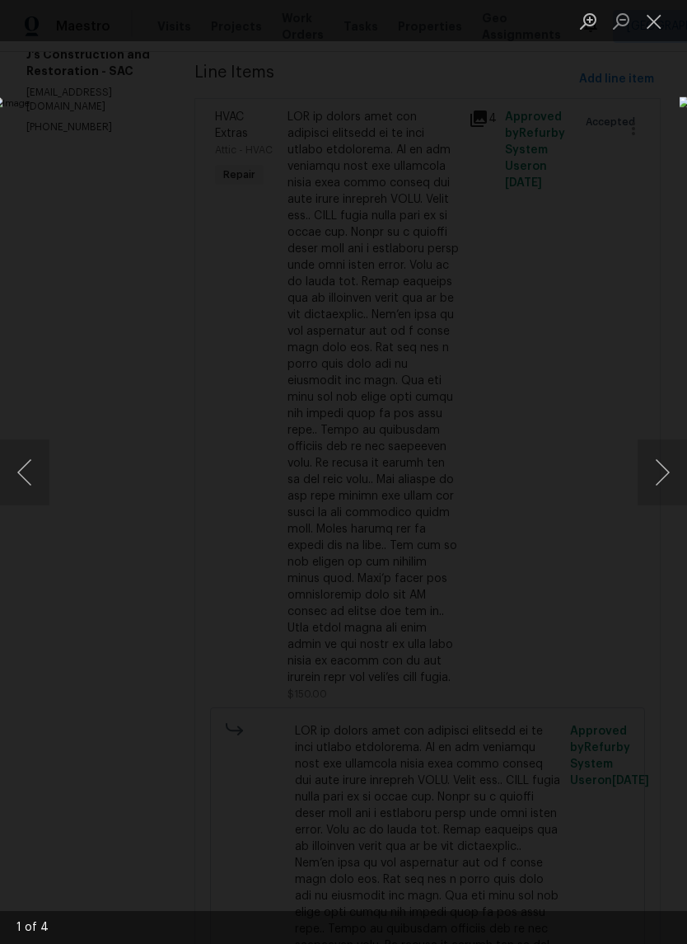
click at [662, 476] on button "Next image" at bounding box center [662, 472] width 49 height 66
click at [663, 476] on button "Next image" at bounding box center [662, 472] width 49 height 66
click at [665, 472] on button "Next image" at bounding box center [662, 472] width 49 height 66
click at [667, 473] on button "Next image" at bounding box center [662, 472] width 49 height 66
